Goal: Check status

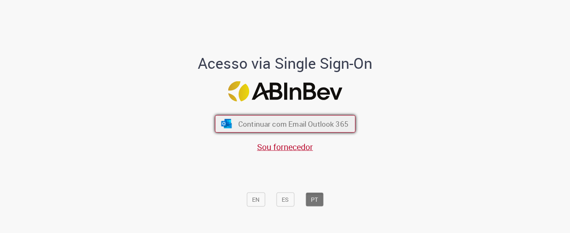
click at [309, 127] on span "Continuar com Email Outlook 365" at bounding box center [293, 124] width 110 height 10
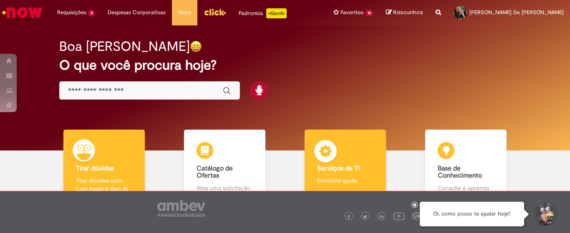
click at [363, 160] on div "Serviços de TI Serviços de TI Encontre ajuda" at bounding box center [346, 166] width 82 height 72
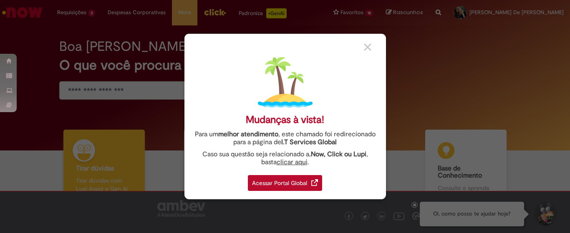
click at [303, 184] on div "Acessar Portal Global" at bounding box center [285, 183] width 74 height 16
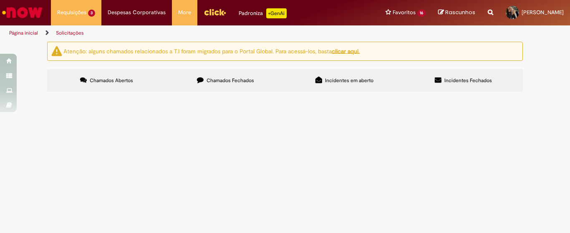
click at [0, 0] on td "Bom dia, solicito o expurgo do chamado 445318, de acordo com item A do padrão d…" at bounding box center [0, 0] width 0 height 0
click at [0, 0] on span "Bom dia, solicito o expurgo do chamado 445318, de acordo com item A do padrão d…" at bounding box center [0, 0] width 0 height 0
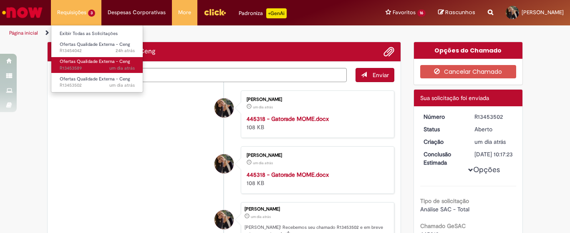
click at [91, 64] on span "Ofertas Qualidade Externa - Ceng" at bounding box center [95, 61] width 71 height 6
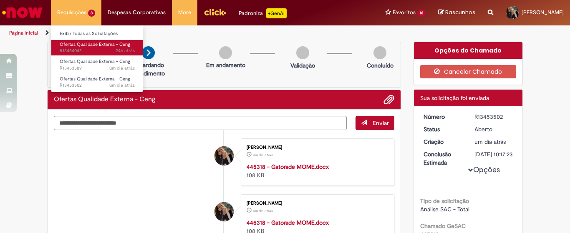
click at [92, 45] on span "Ofertas Qualidade Externa - Ceng" at bounding box center [95, 44] width 71 height 6
